Goal: Ask a question: Seek information or help from site administrators or community

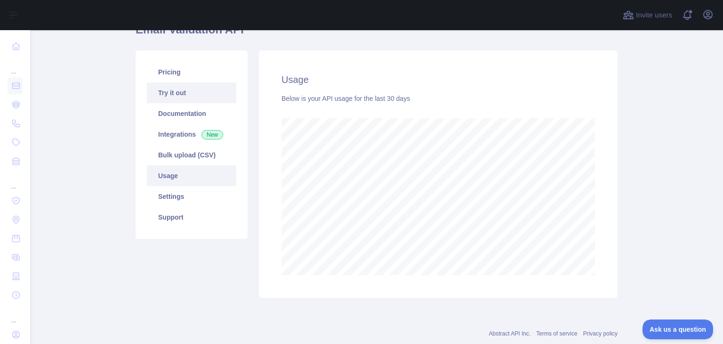
scroll to position [313, 685]
click at [189, 202] on link "Settings" at bounding box center [191, 196] width 89 height 21
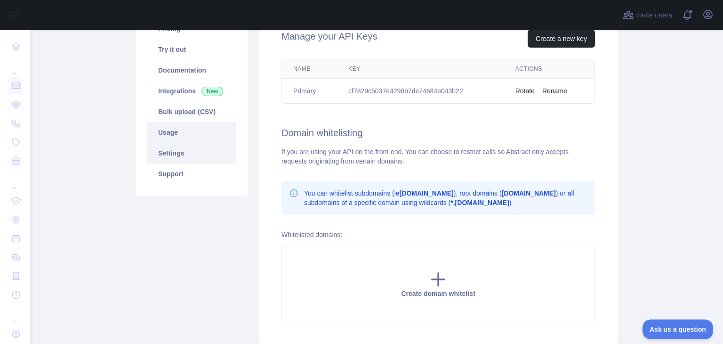
scroll to position [86, 0]
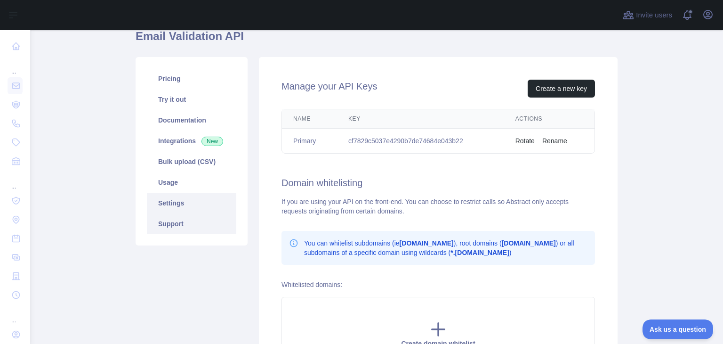
click at [164, 221] on link "Support" at bounding box center [191, 223] width 89 height 21
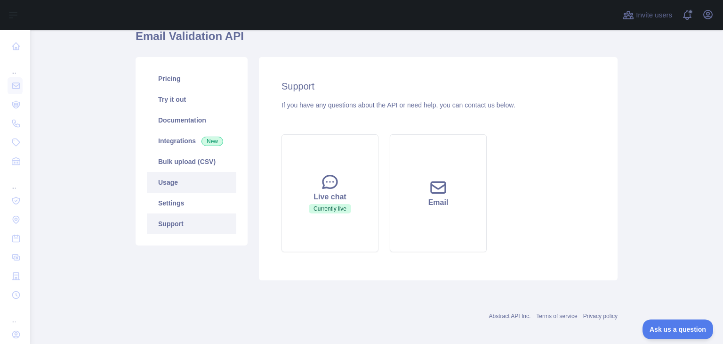
click at [193, 176] on link "Usage" at bounding box center [191, 182] width 89 height 21
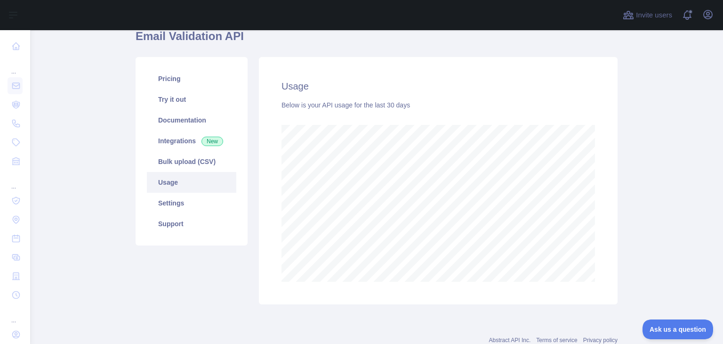
scroll to position [116, 0]
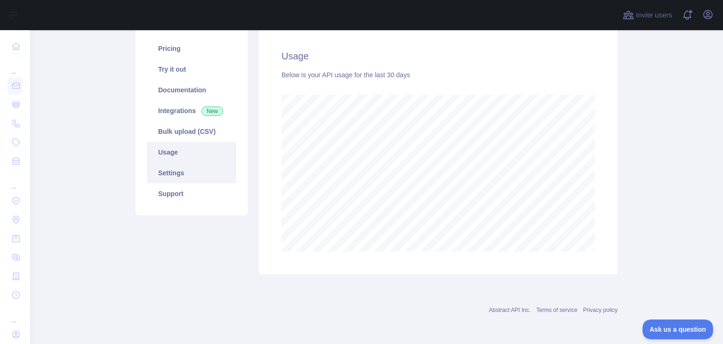
click at [187, 195] on link "Support" at bounding box center [191, 193] width 89 height 21
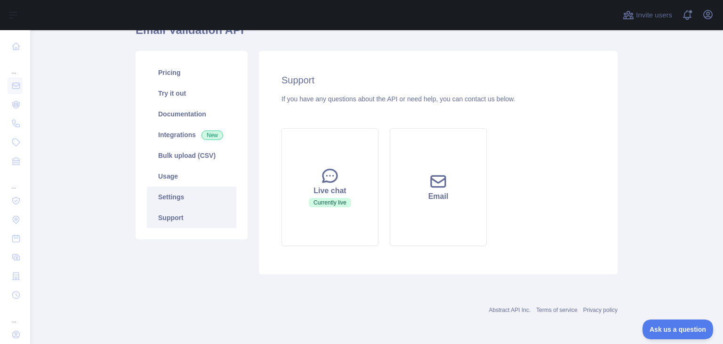
scroll to position [92, 0]
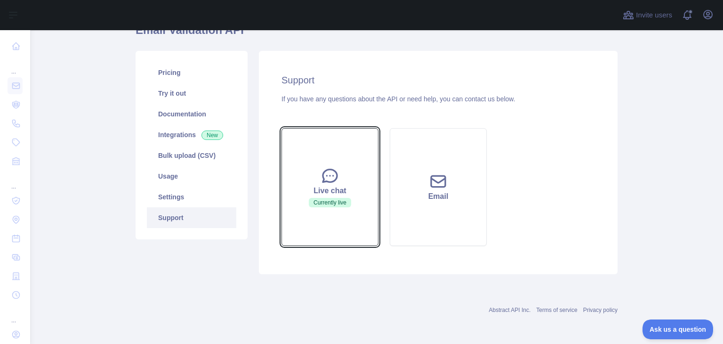
click at [342, 186] on div "Live chat" at bounding box center [329, 190] width 73 height 11
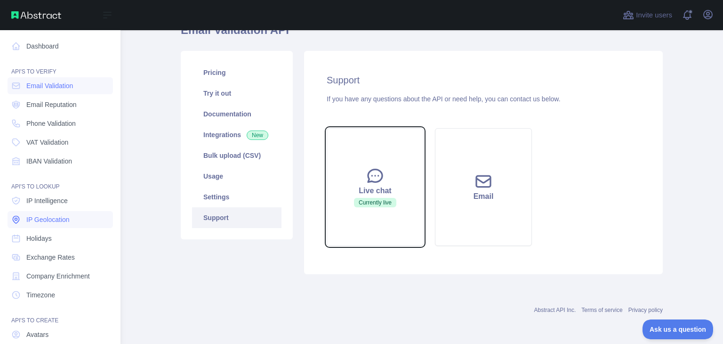
scroll to position [71, 0]
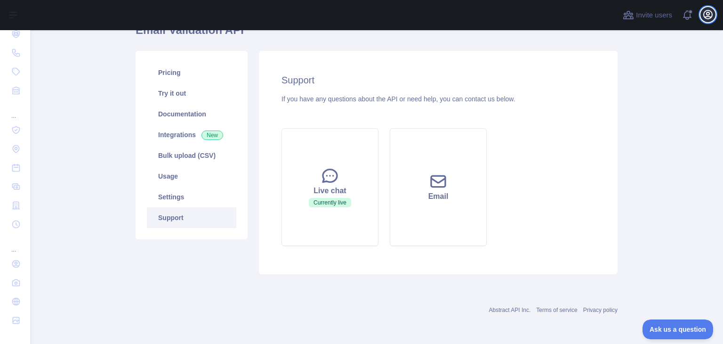
click at [710, 17] on icon "button" at bounding box center [708, 14] width 8 height 8
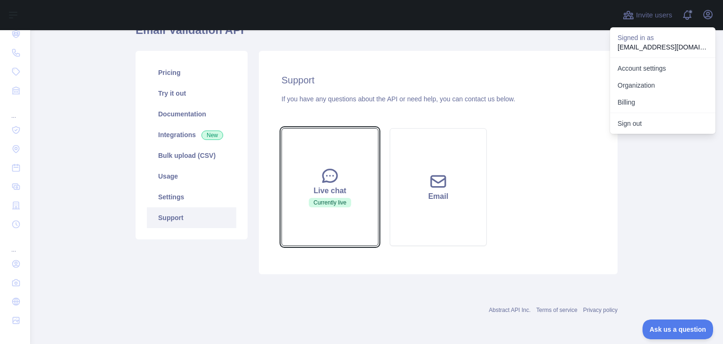
click at [333, 182] on icon at bounding box center [330, 175] width 19 height 19
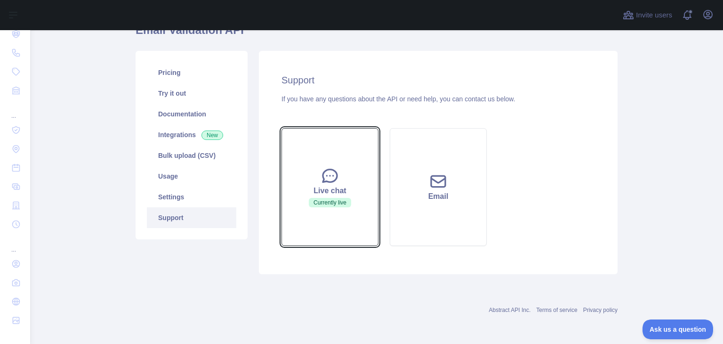
click at [333, 182] on icon at bounding box center [330, 175] width 19 height 19
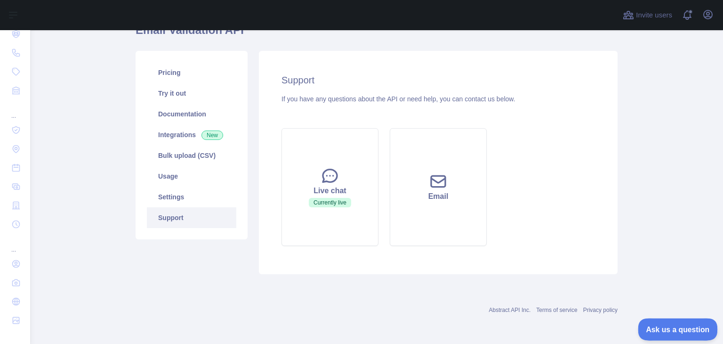
click at [671, 322] on button "Ask us a question" at bounding box center [673, 328] width 71 height 20
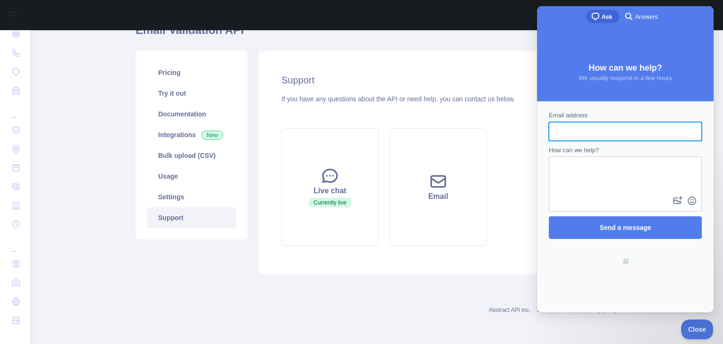
scroll to position [0, 0]
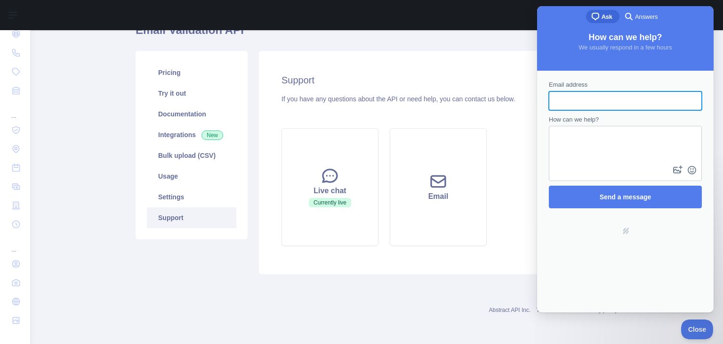
click at [641, 24] on div "search-medium Answers" at bounding box center [642, 17] width 45 height 15
click at [638, 16] on span "Answers" at bounding box center [646, 16] width 23 height 9
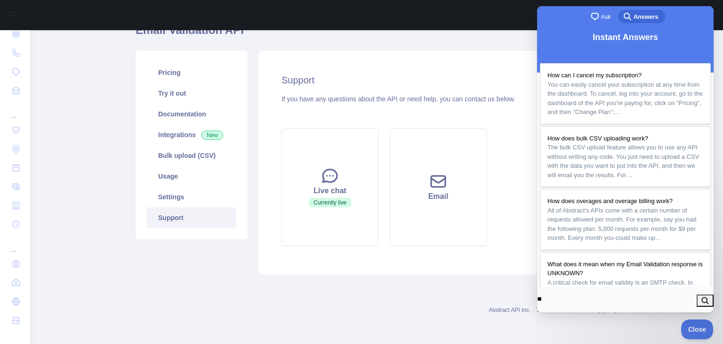
type input "***"
click button "search" at bounding box center [705, 300] width 17 height 12
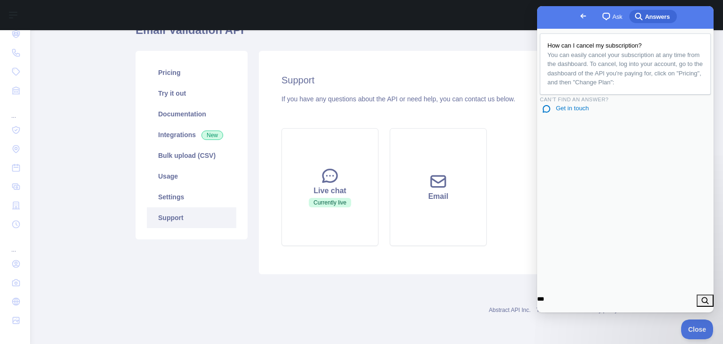
click at [592, 299] on input "***" at bounding box center [567, 298] width 61 height 17
click at [703, 297] on button "search" at bounding box center [705, 300] width 17 height 12
click at [633, 15] on span "search-medium" at bounding box center [638, 15] width 11 height 11
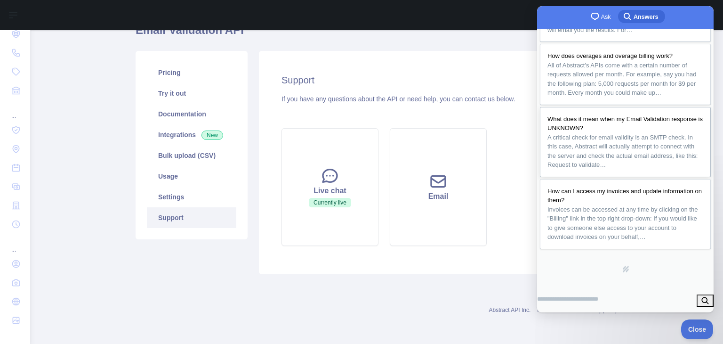
scroll to position [208, 0]
click at [598, 294] on input "Search Doc articles" at bounding box center [567, 298] width 61 height 17
type input "*********"
click button "search" at bounding box center [705, 300] width 17 height 12
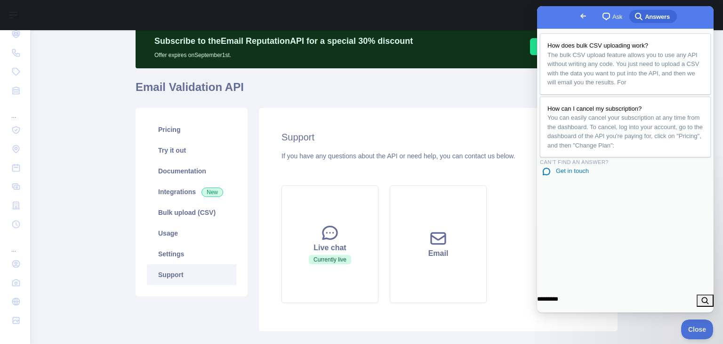
scroll to position [0, 0]
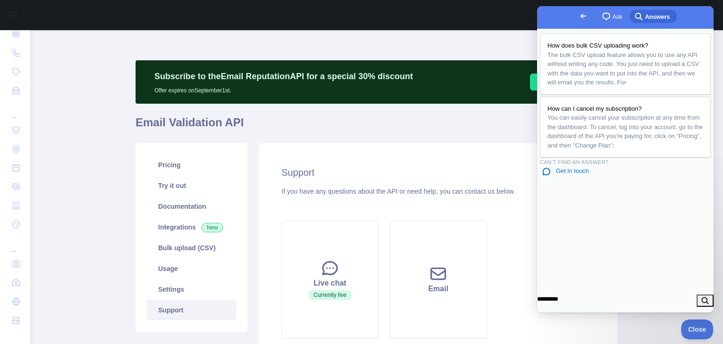
click at [603, 10] on link "chat-square Ask" at bounding box center [613, 16] width 32 height 13
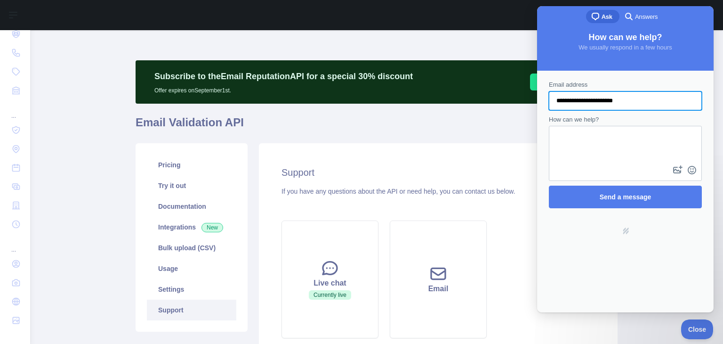
type input "**********"
click at [608, 140] on textarea "How can we help?" at bounding box center [625, 145] width 151 height 37
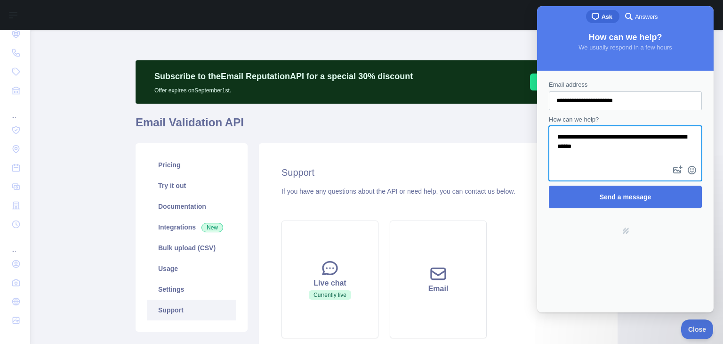
type textarea "**********"
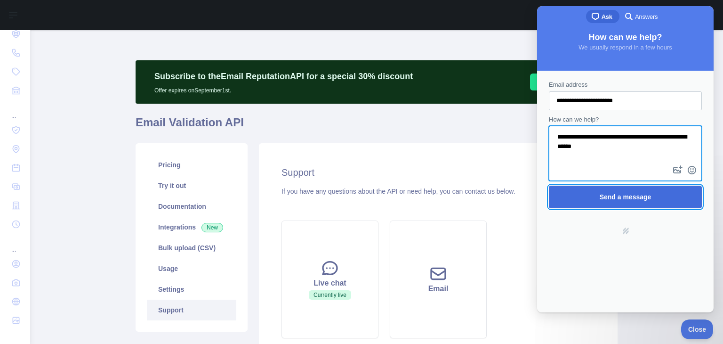
click at [672, 196] on span "Send a message" at bounding box center [625, 197] width 132 height 22
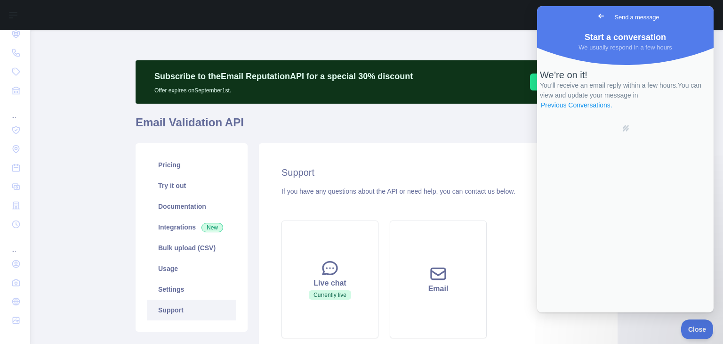
click at [613, 110] on link "Previous Conversations ." at bounding box center [576, 105] width 73 height 10
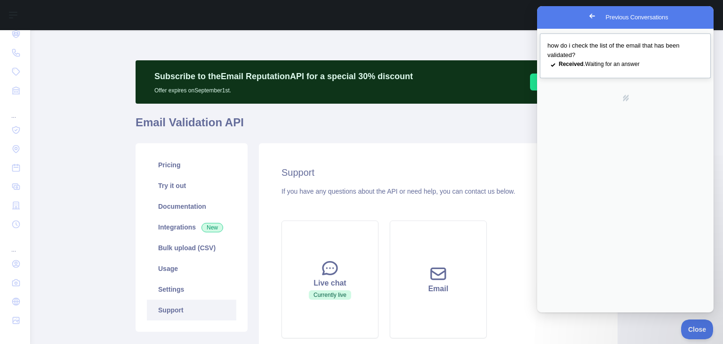
click at [579, 54] on span "how do i check the list of the email that has been validated?" at bounding box center [614, 50] width 132 height 16
type textarea "*"
type textarea "**********"
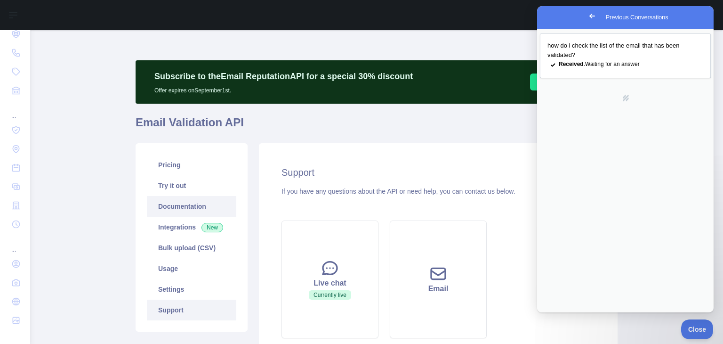
click at [183, 205] on link "Documentation" at bounding box center [191, 206] width 89 height 21
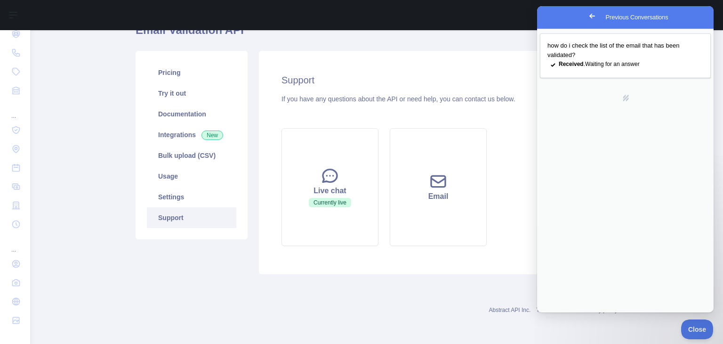
drag, startPoint x: 180, startPoint y: 196, endPoint x: 174, endPoint y: 1, distance: 195.5
click at [180, 196] on link "Settings" at bounding box center [191, 196] width 89 height 21
click at [177, 192] on link "Settings" at bounding box center [191, 196] width 89 height 21
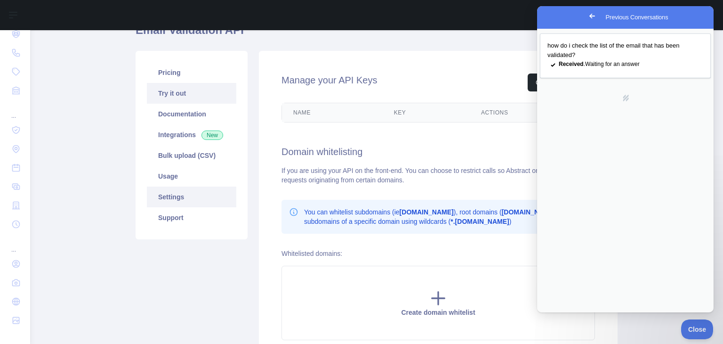
click at [171, 98] on link "Try it out" at bounding box center [191, 93] width 89 height 21
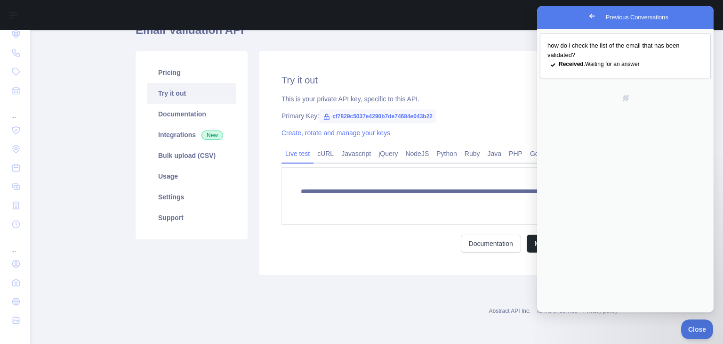
click at [323, 119] on icon at bounding box center [327, 117] width 8 height 8
click at [495, 275] on div "**********" at bounding box center [376, 162] width 493 height 235
click at [556, 317] on button "Close" at bounding box center [548, 323] width 17 height 12
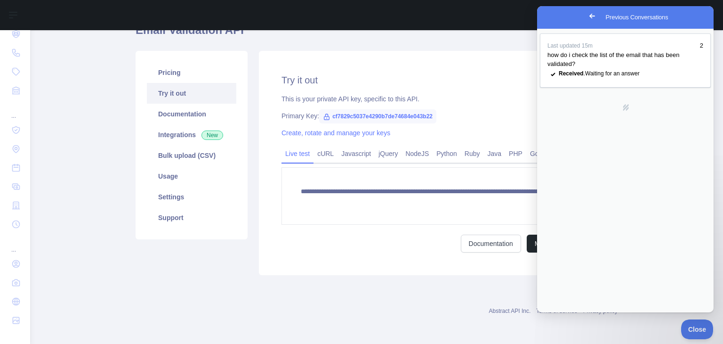
click at [587, 15] on span "Go back" at bounding box center [592, 15] width 11 height 11
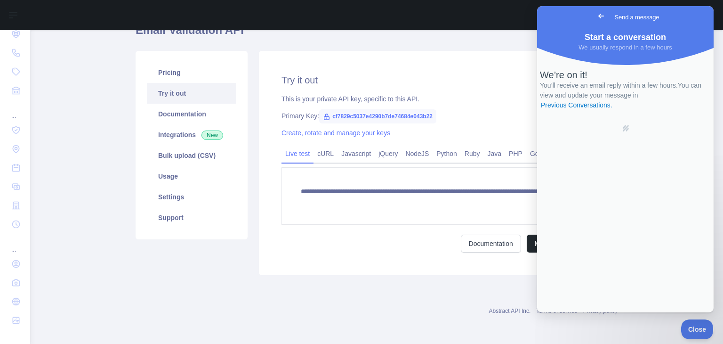
click at [401, 307] on div "Abstract API Inc. Terms of service Privacy policy" at bounding box center [377, 311] width 482 height 8
drag, startPoint x: 167, startPoint y: 179, endPoint x: 176, endPoint y: 174, distance: 9.9
click at [167, 179] on link "Usage" at bounding box center [191, 176] width 89 height 21
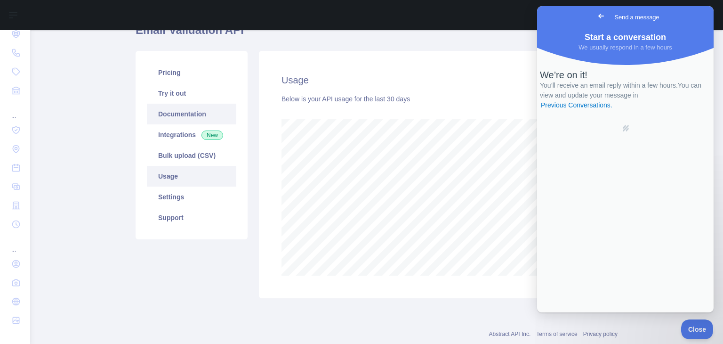
scroll to position [313, 685]
click at [474, 53] on div "Usage Below is your API usage for the last 30 days" at bounding box center [438, 174] width 359 height 247
click at [596, 16] on span "Go back" at bounding box center [601, 15] width 11 height 11
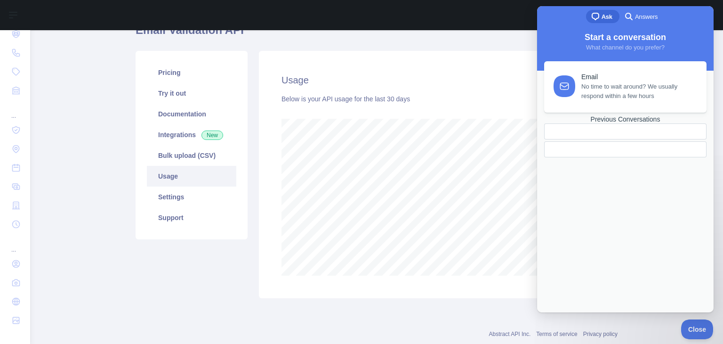
click at [498, 24] on div at bounding box center [324, 15] width 572 height 30
click at [721, 12] on div "Invite users View notifications Open user menu" at bounding box center [376, 15] width 693 height 30
click at [483, 29] on div at bounding box center [324, 15] width 572 height 30
click at [476, 307] on div "Subscribe to the Email Reputation API for a special 30 % discount Offer expires…" at bounding box center [377, 135] width 482 height 351
click at [634, 18] on span "search-medium" at bounding box center [628, 15] width 11 height 11
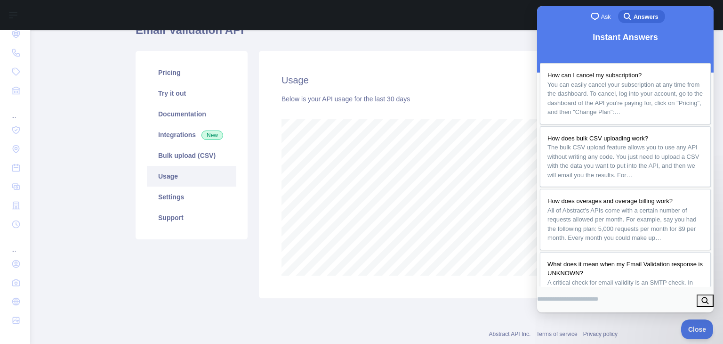
click at [518, 16] on div at bounding box center [324, 15] width 572 height 30
drag, startPoint x: 695, startPoint y: 324, endPoint x: 732, endPoint y: 324, distance: 36.3
click at [695, 324] on button "Close" at bounding box center [695, 328] width 32 height 20
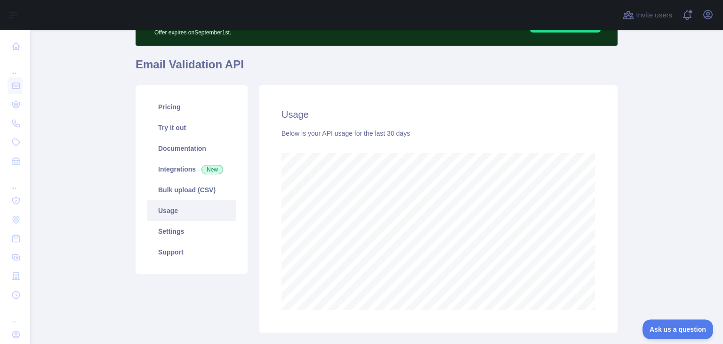
scroll to position [94, 0]
